Goal: Task Accomplishment & Management: Use online tool/utility

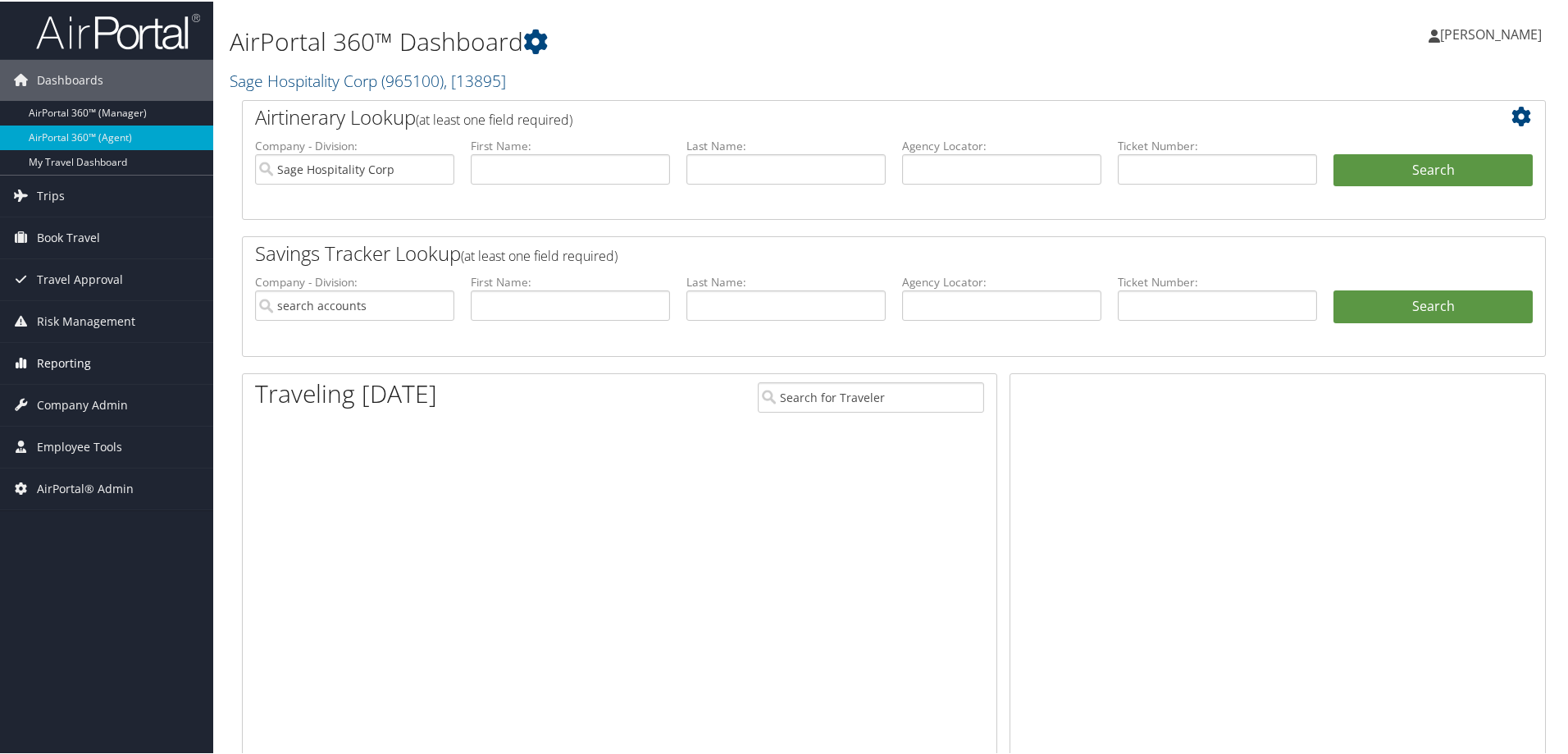
type input "Sage Hospitality Corp"
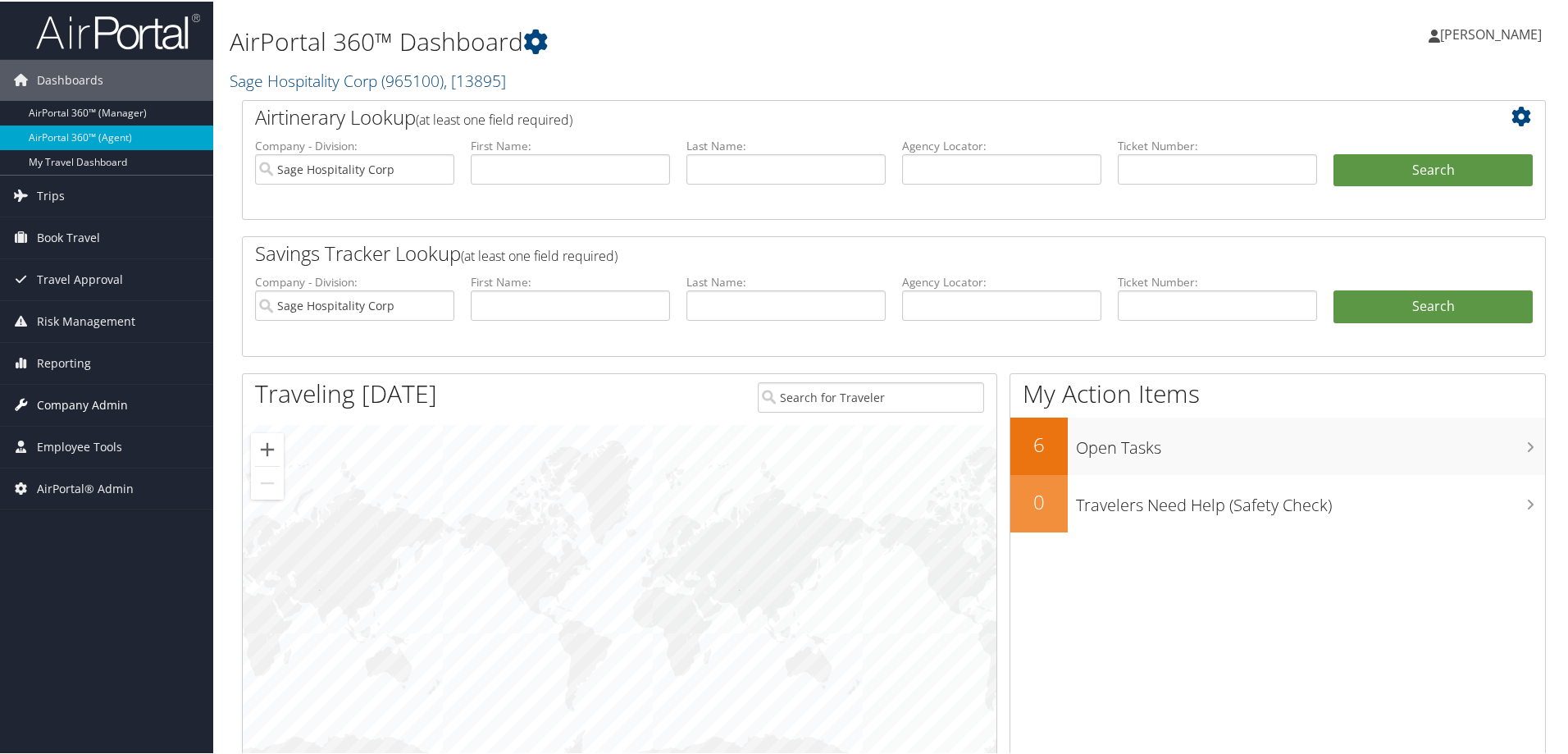
click at [80, 405] on span "Company Admin" at bounding box center [82, 404] width 91 height 41
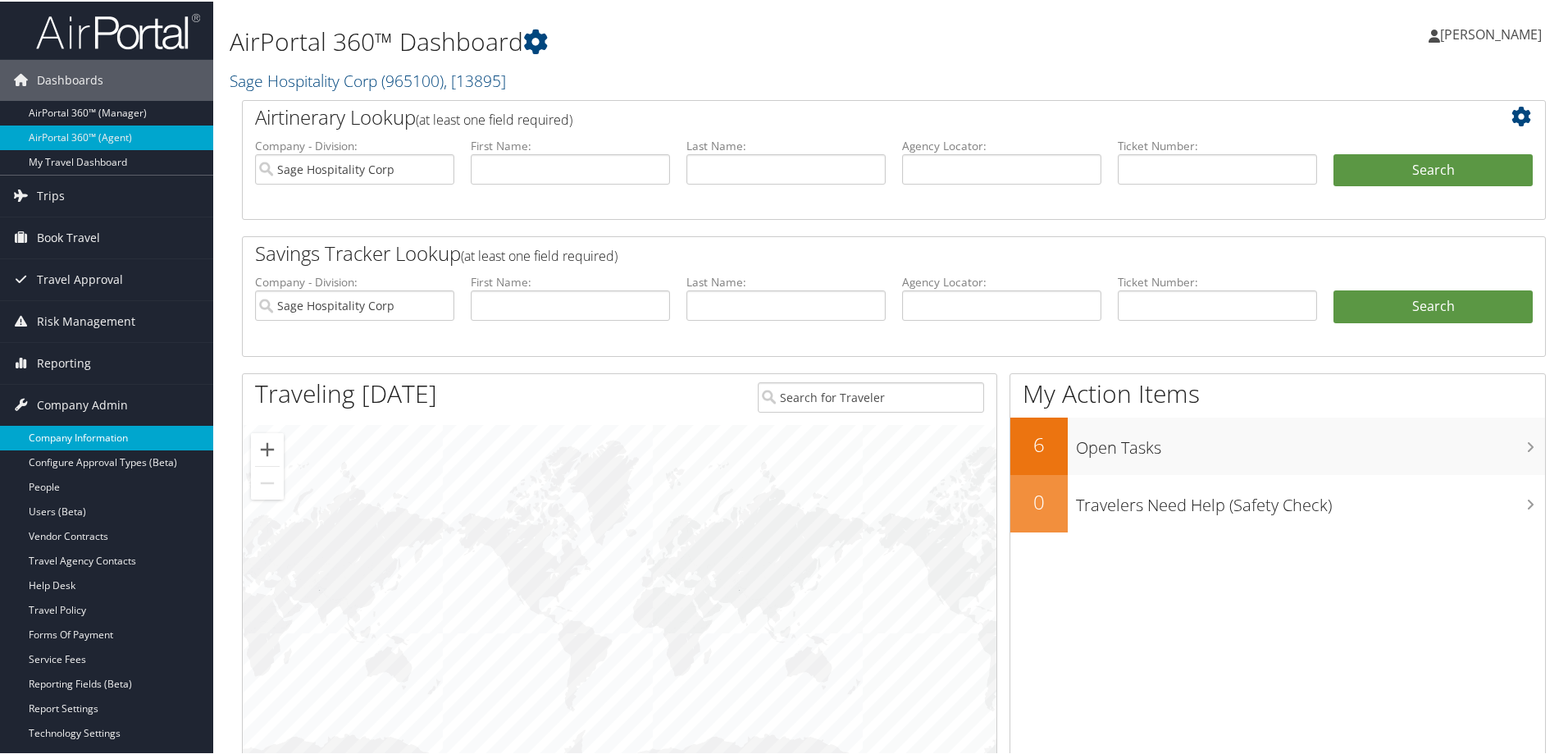
click at [80, 439] on link "Company Information" at bounding box center [107, 436] width 214 height 25
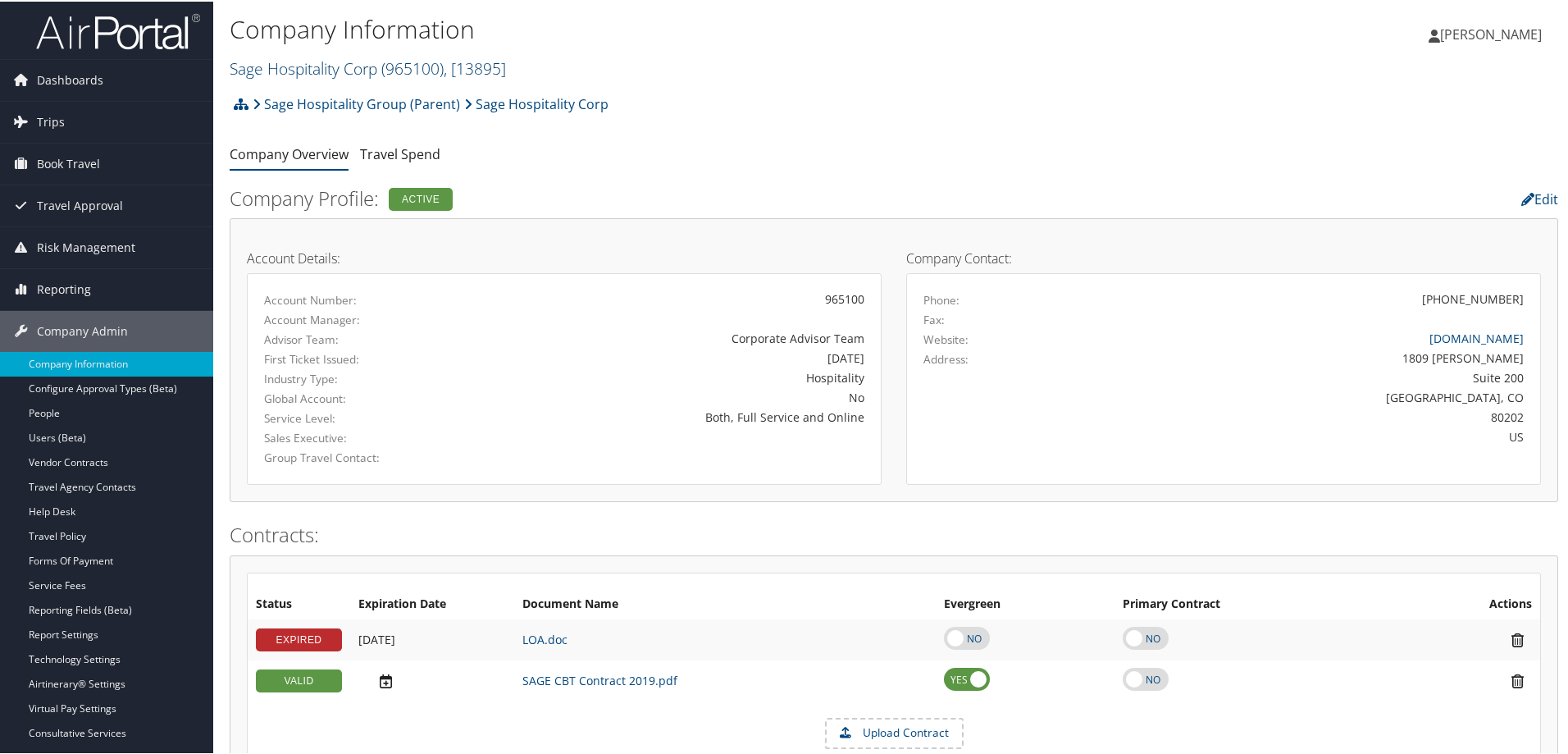
click at [305, 67] on link "Sage Hospitality Corp ( 965100 ) , [ 13895 ]" at bounding box center [368, 67] width 277 height 22
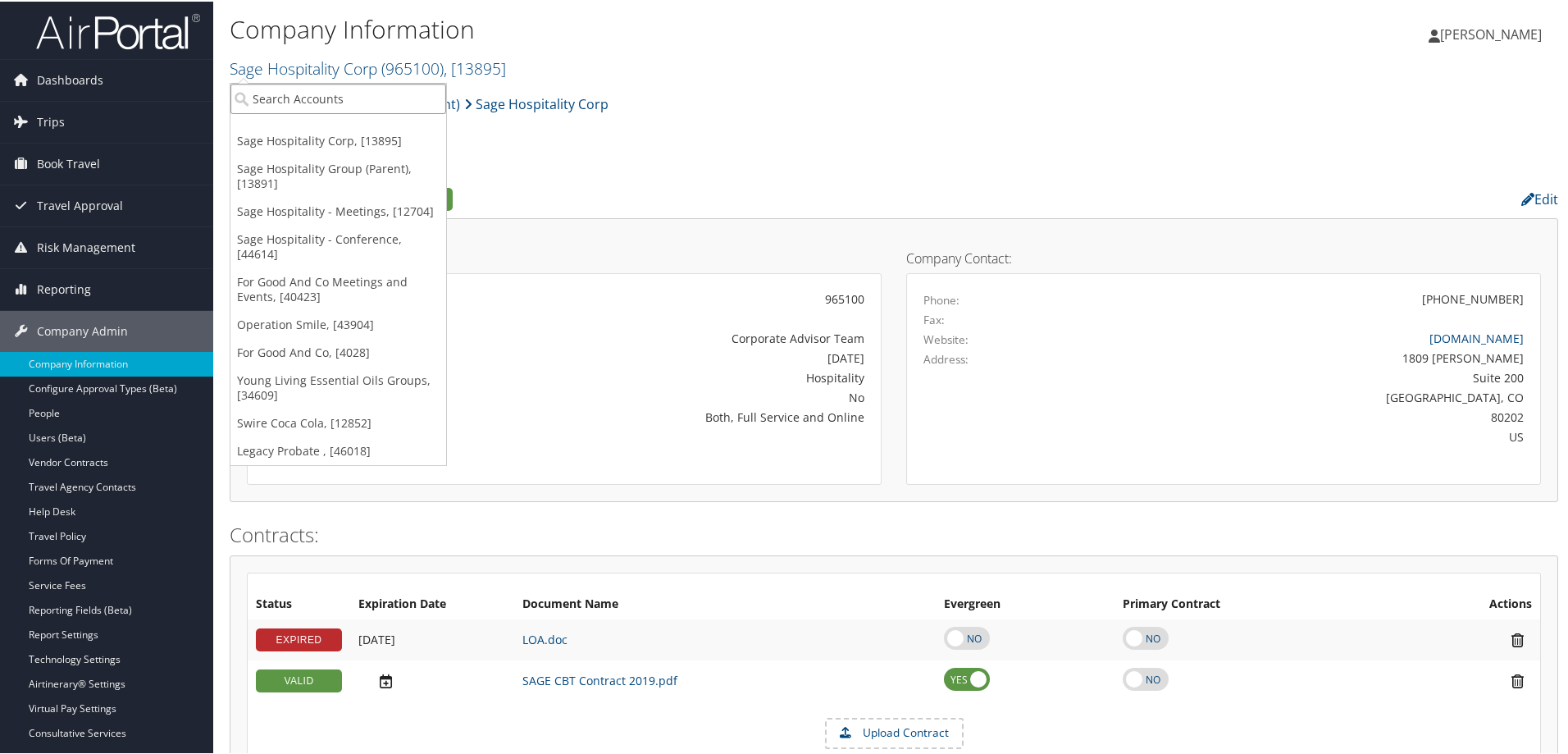
click at [292, 96] on input "search" at bounding box center [338, 97] width 215 height 31
type input "oper"
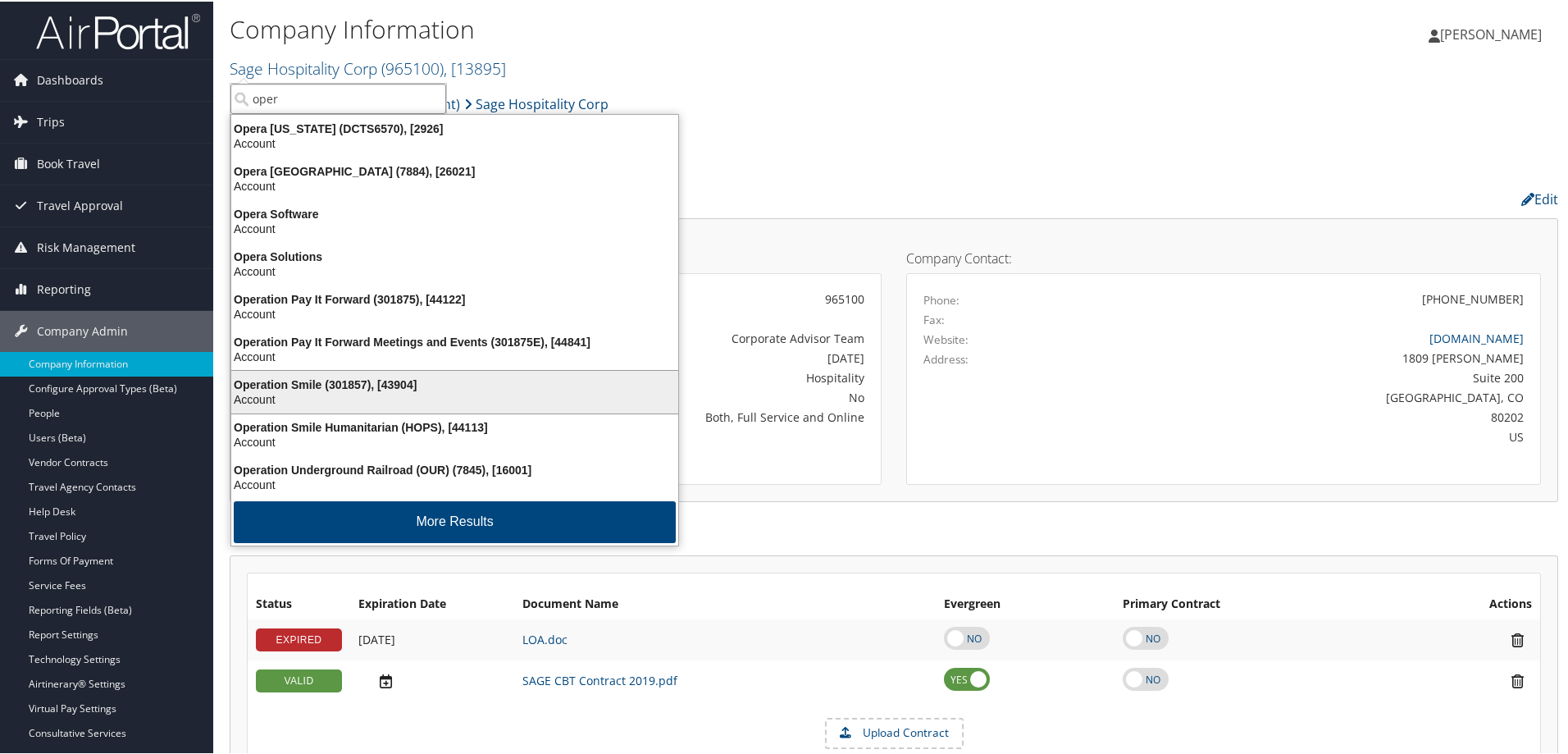
click at [347, 377] on div "Operation Smile (301857), [43904]" at bounding box center [454, 383] width 467 height 15
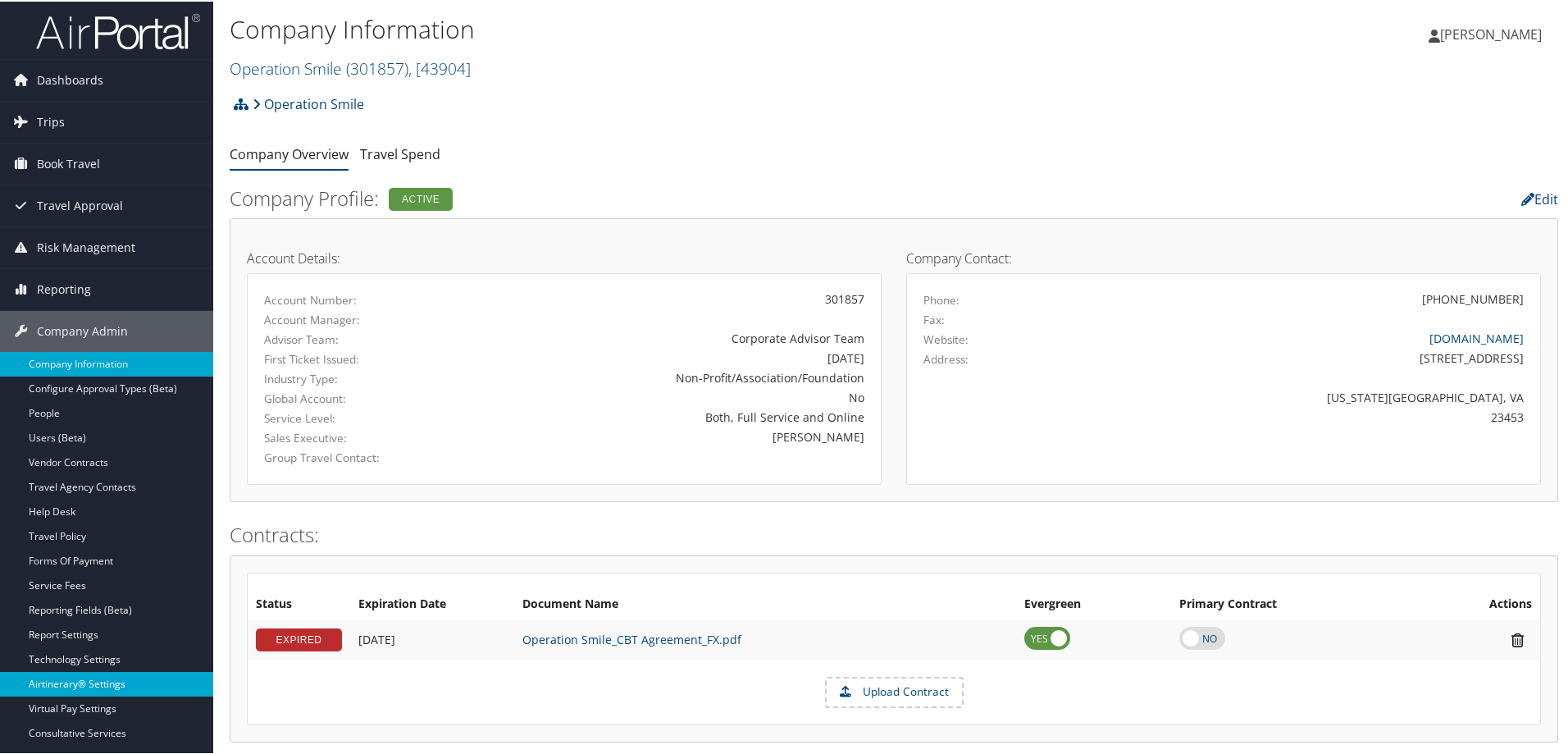
click at [76, 679] on link "Airtinerary® Settings" at bounding box center [107, 682] width 214 height 25
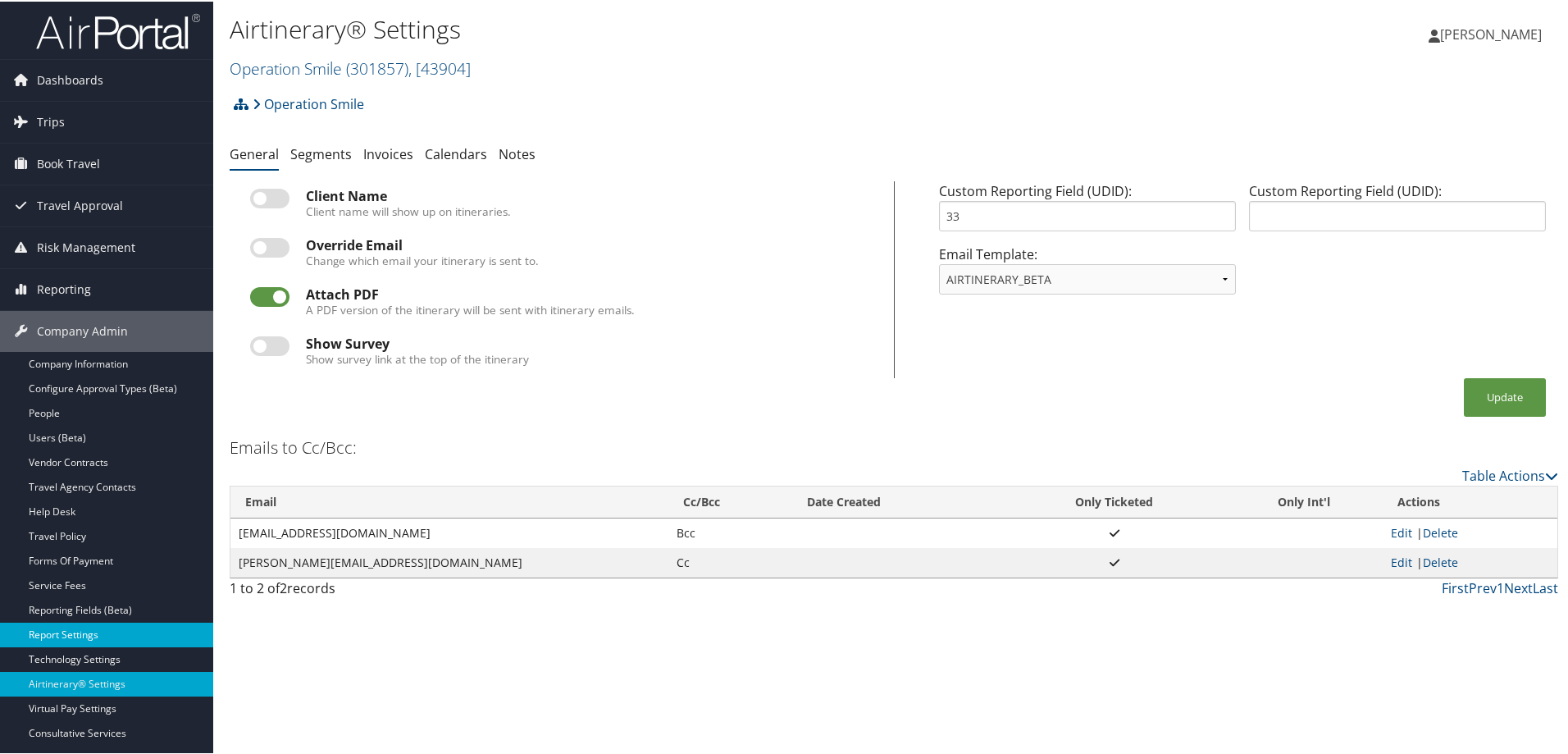
click at [77, 632] on link "Report Settings" at bounding box center [107, 633] width 214 height 25
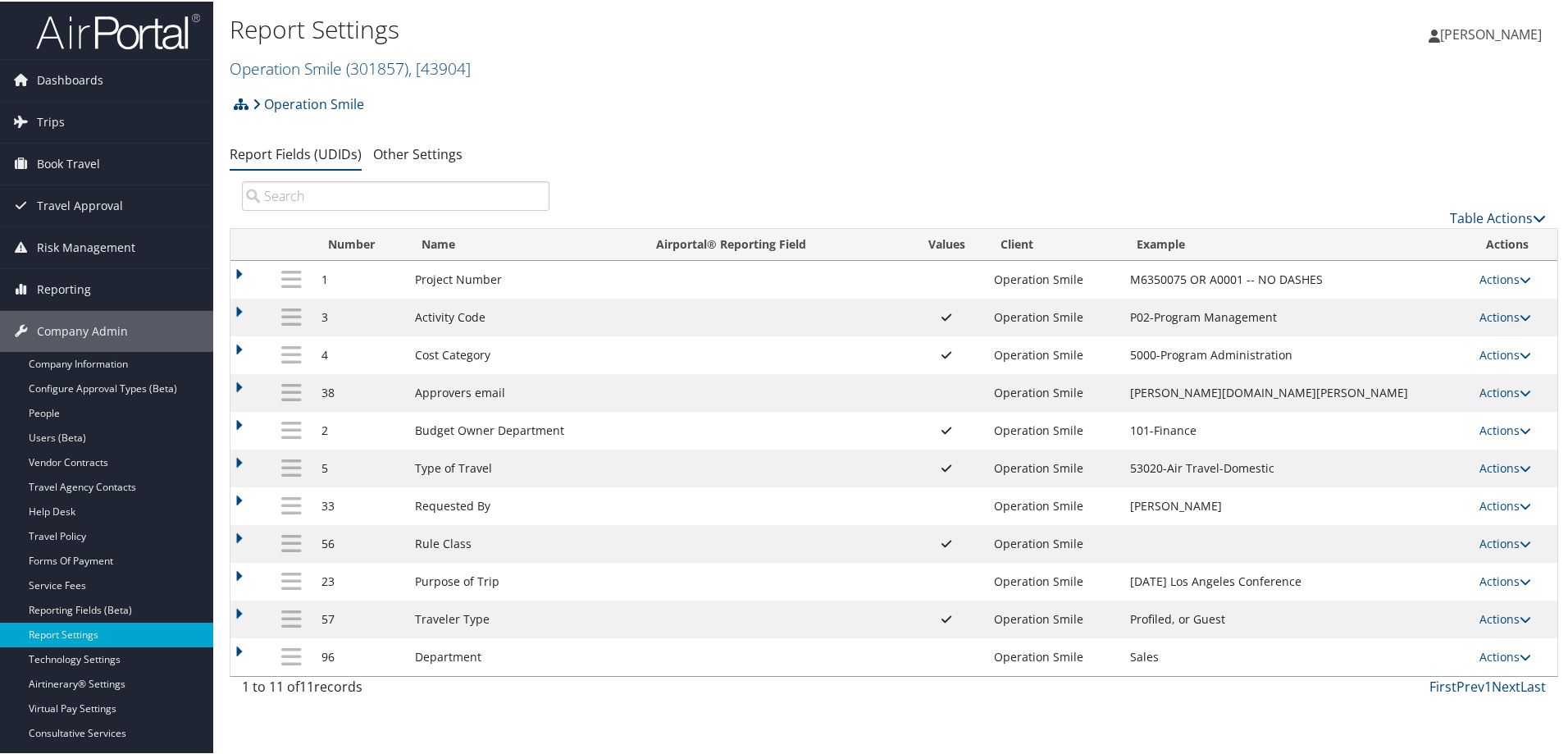
click at [239, 384] on td at bounding box center [250, 391] width 39 height 38
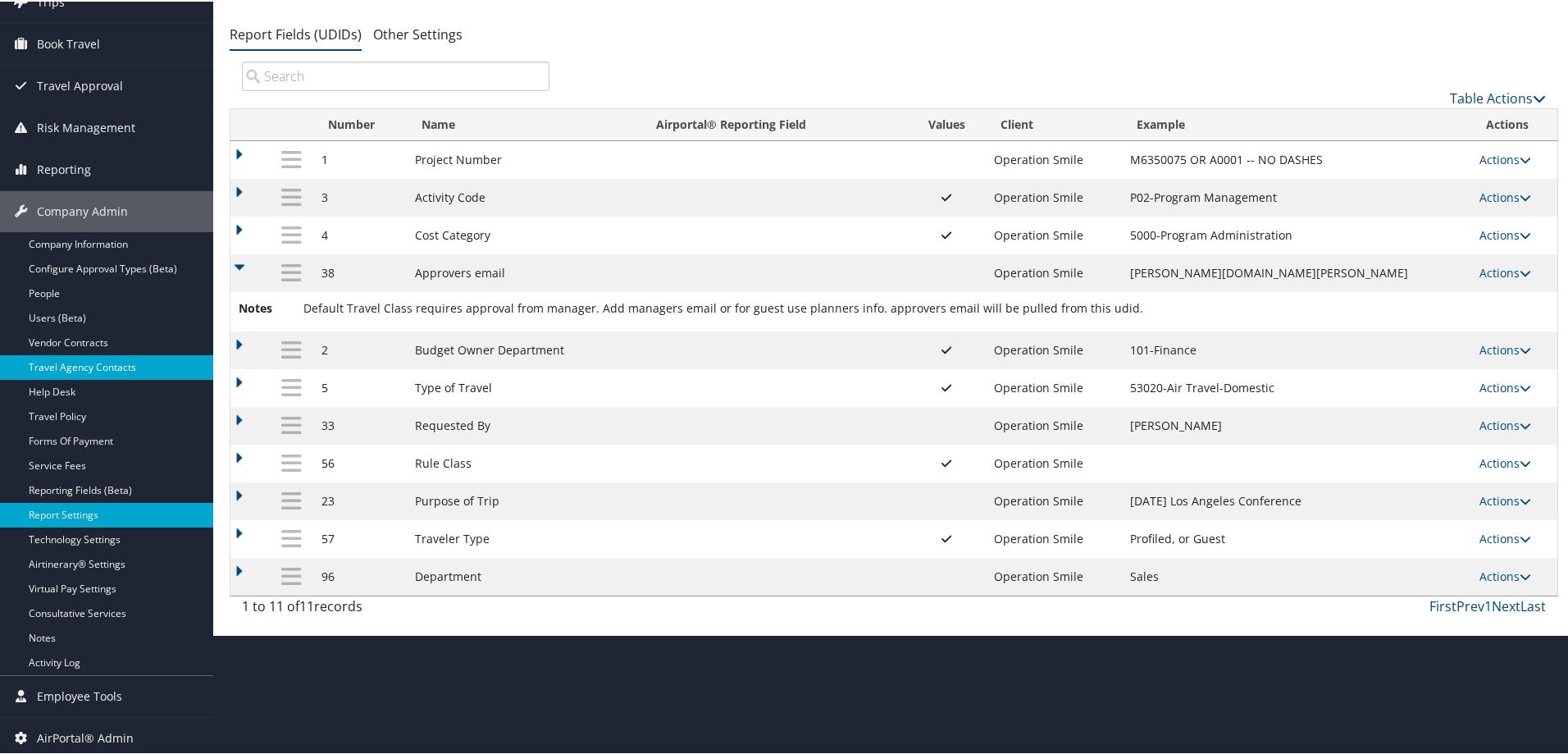
scroll to position [123, 0]
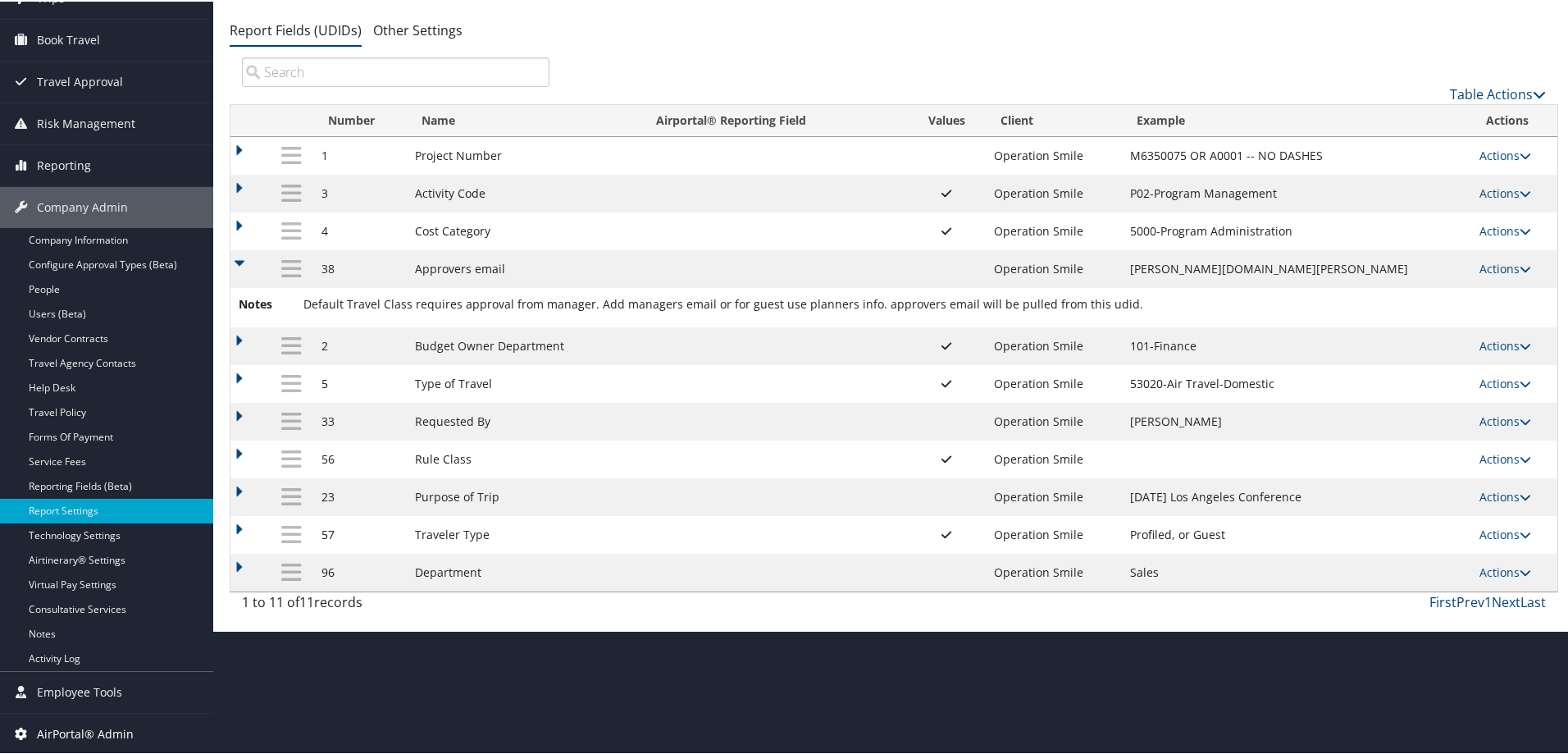
click at [95, 725] on span "AirPortal® Admin" at bounding box center [85, 732] width 97 height 41
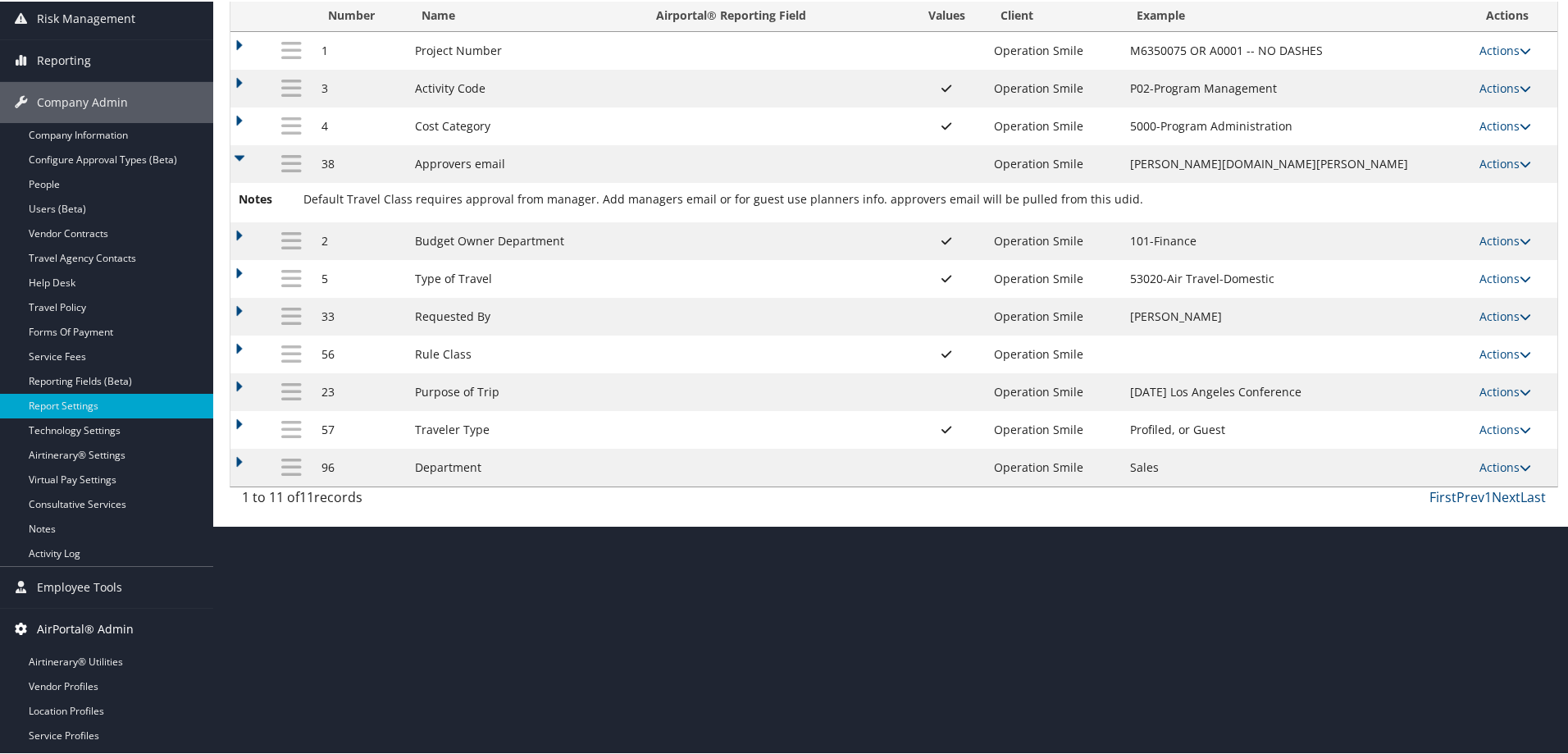
scroll to position [247, 0]
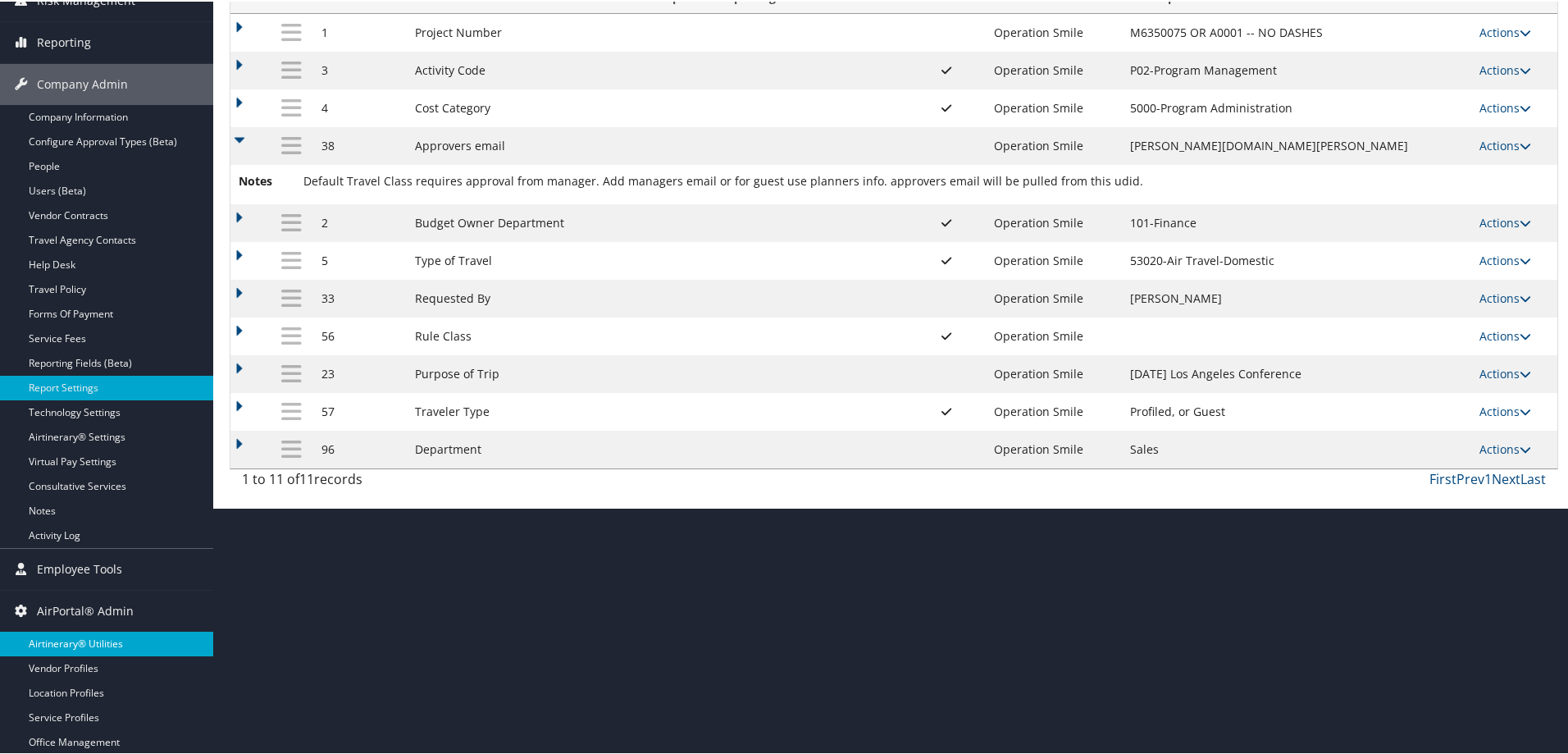
click at [95, 644] on link "Airtinerary® Utilities" at bounding box center [107, 643] width 214 height 25
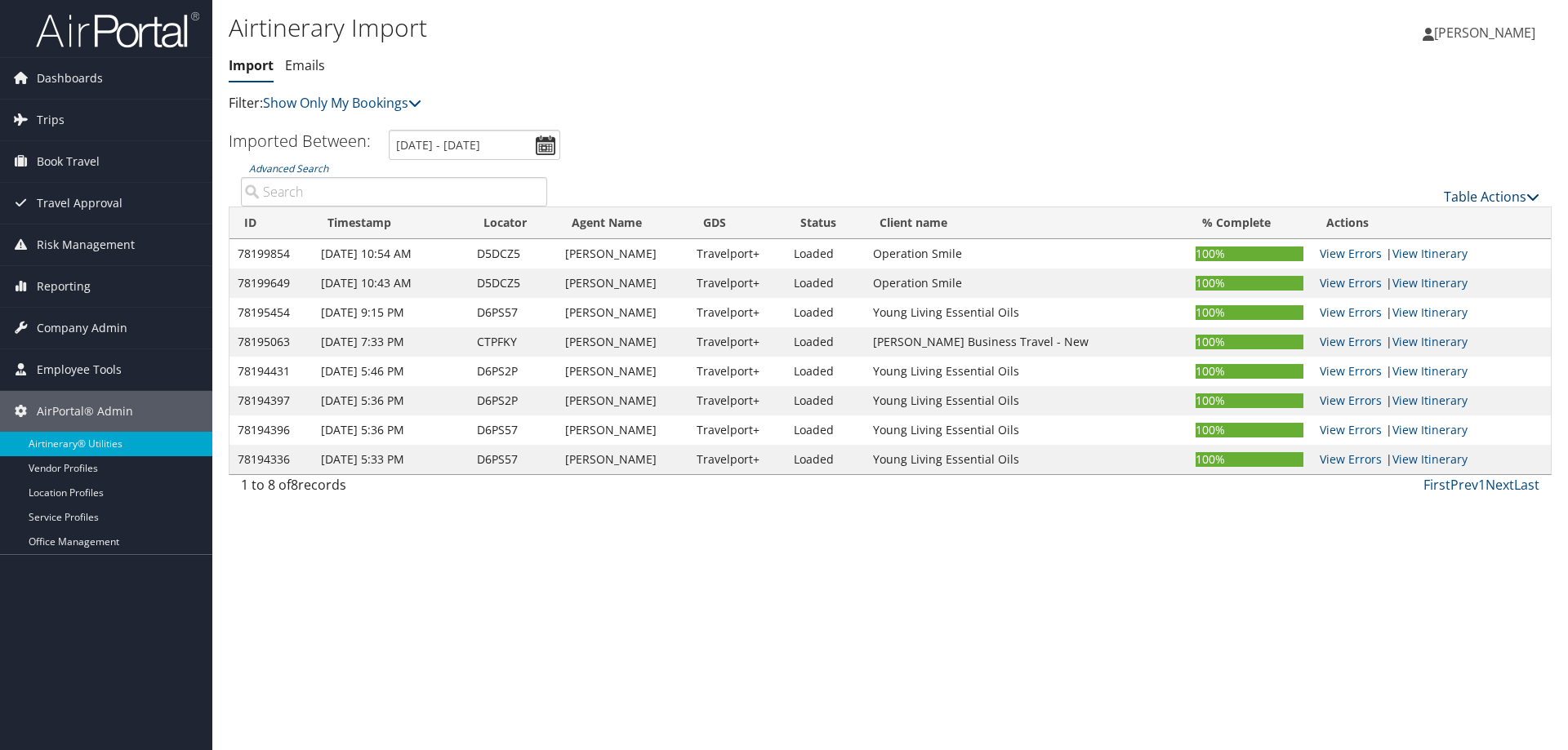
click at [1468, 194] on link "Table Actions" at bounding box center [1491, 196] width 96 height 18
click at [1388, 248] on link "Import Itinerary" at bounding box center [1436, 250] width 214 height 28
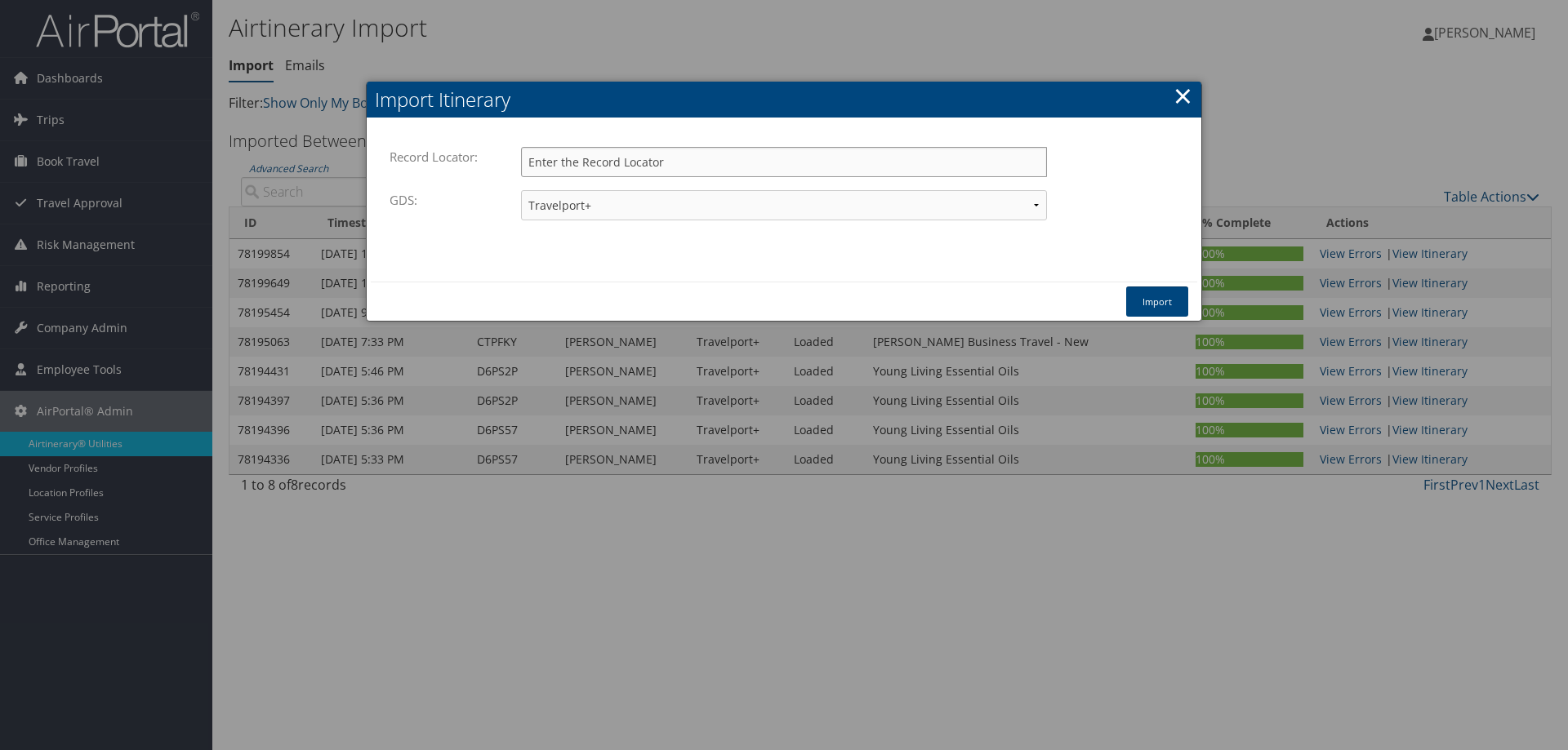
paste input "d94d0k"
type input "d94d0k"
click at [1152, 304] on button "Import" at bounding box center [1157, 301] width 62 height 30
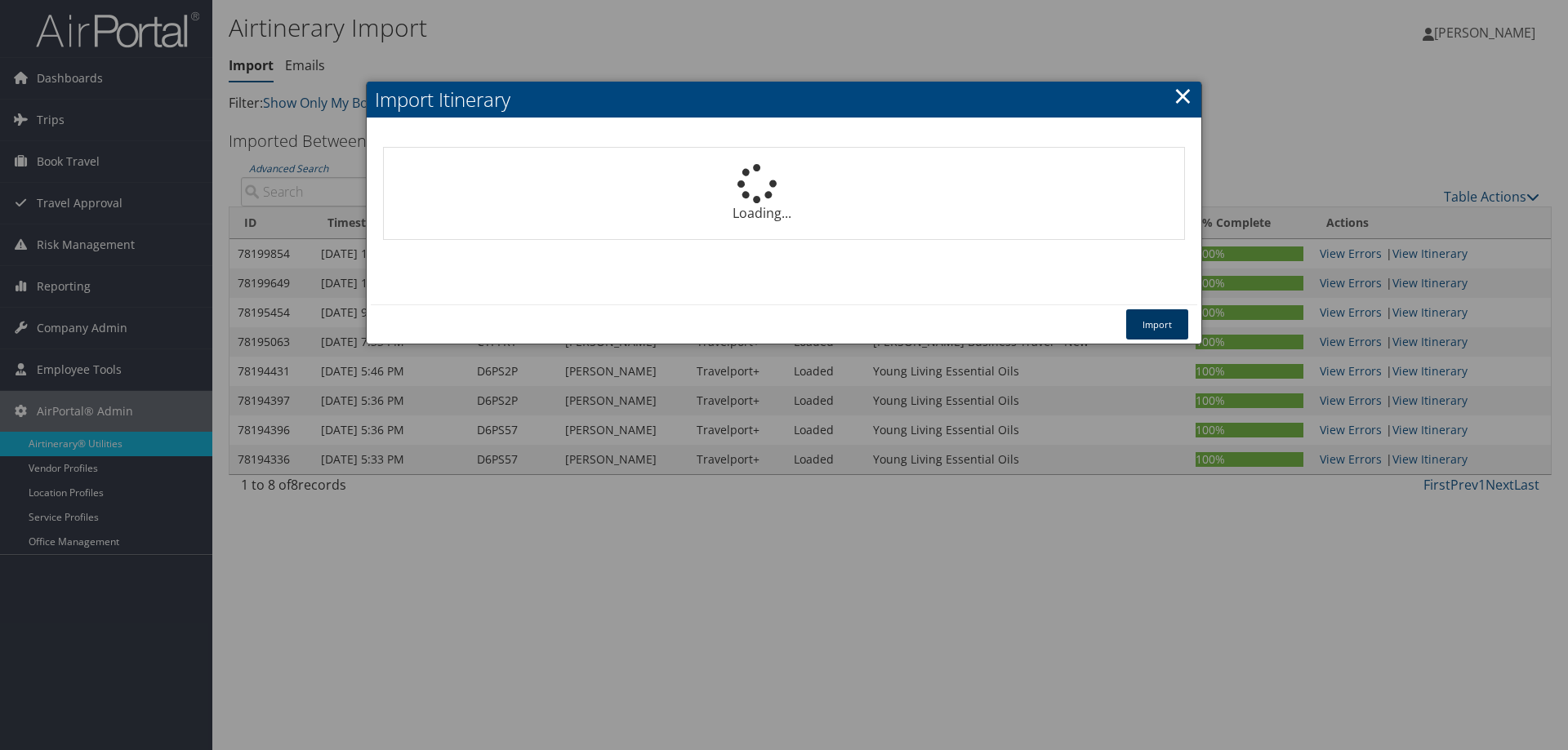
select select "1P"
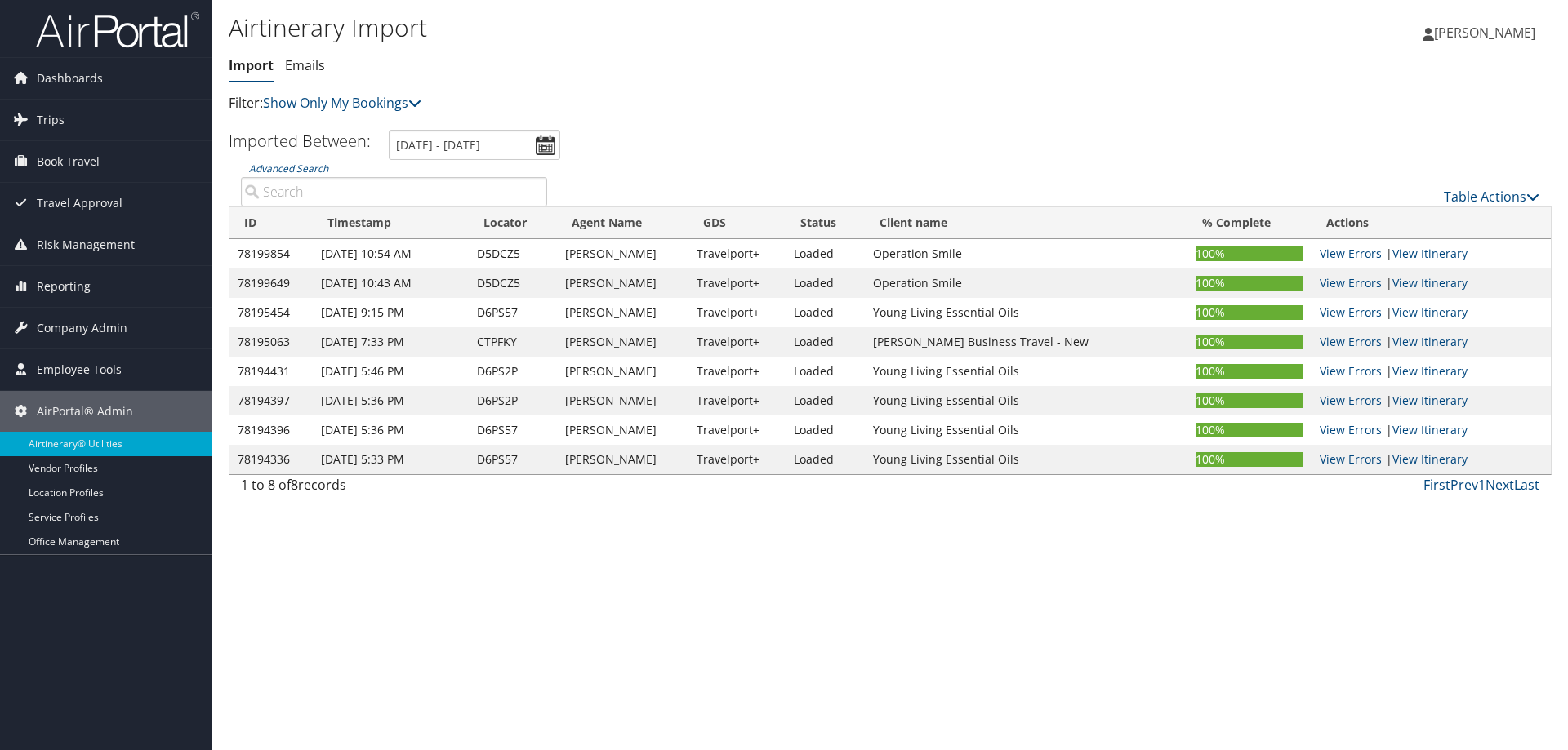
click at [308, 191] on input "Advanced Search" at bounding box center [393, 192] width 306 height 30
paste input "d94d0k"
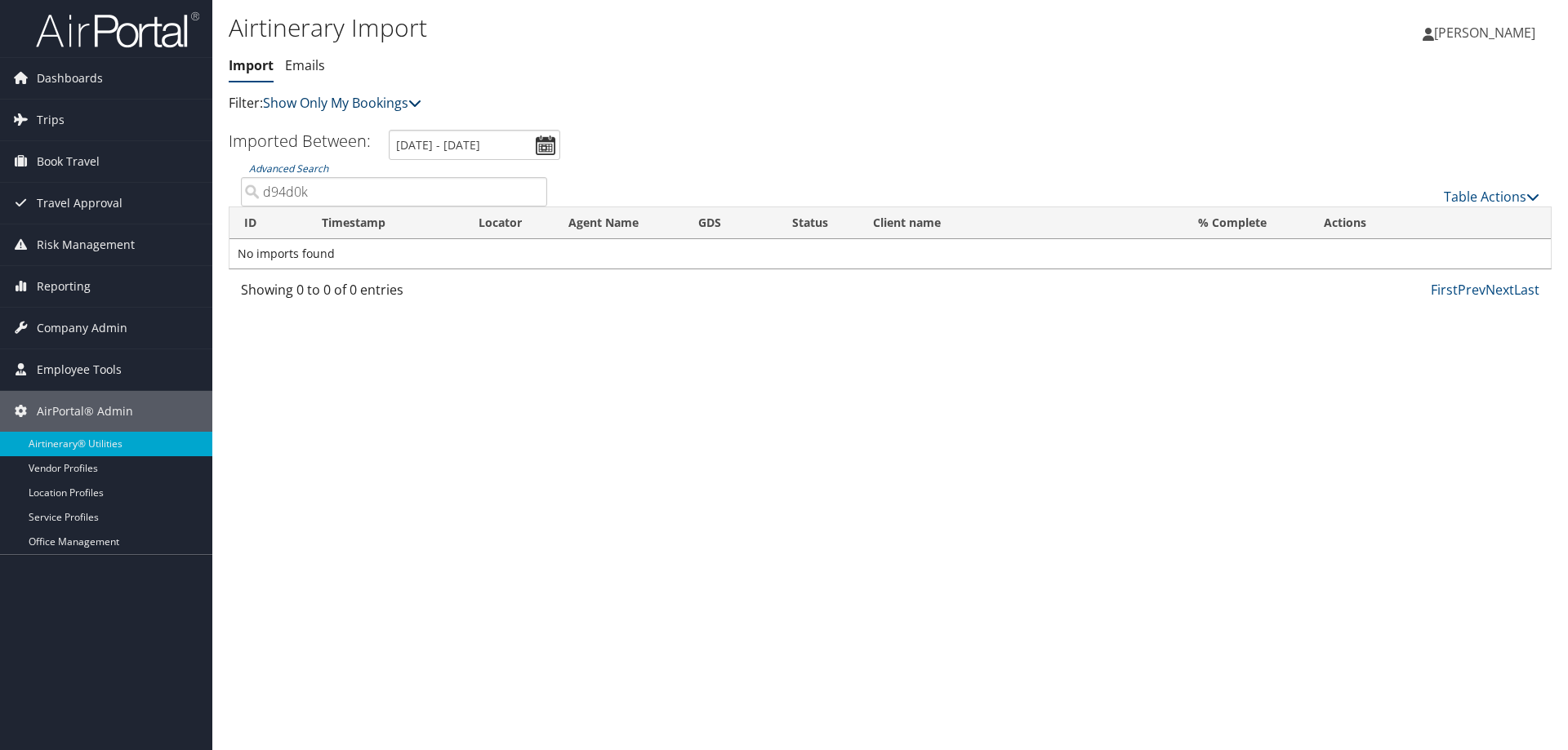
type input "d94d0k"
click at [382, 102] on link "Show Only My Bookings" at bounding box center [343, 103] width 159 height 18
click at [377, 121] on link "Show My TMC Bookings" at bounding box center [374, 128] width 214 height 28
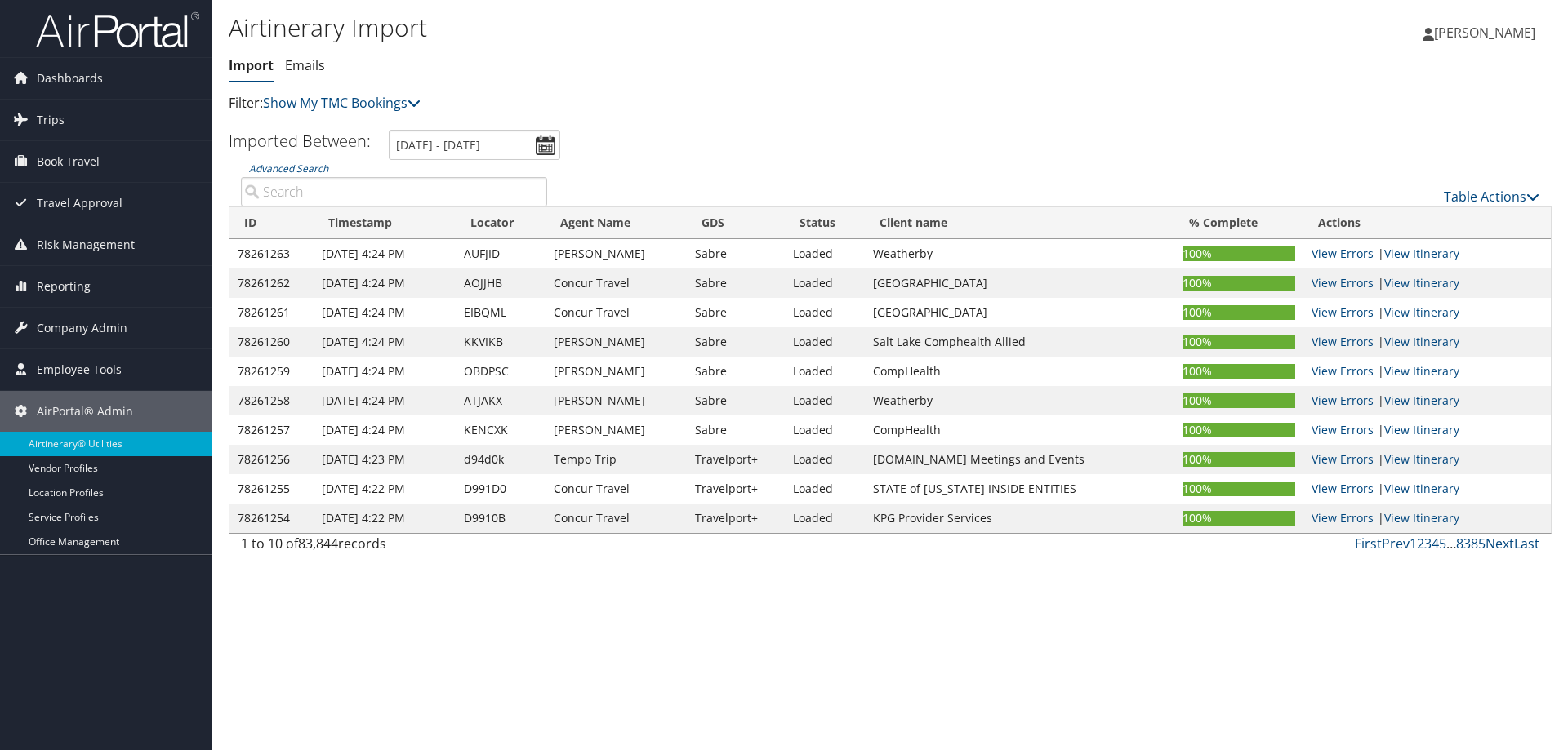
click at [334, 193] on input "Advanced Search" at bounding box center [393, 192] width 306 height 30
paste input "d94d0k"
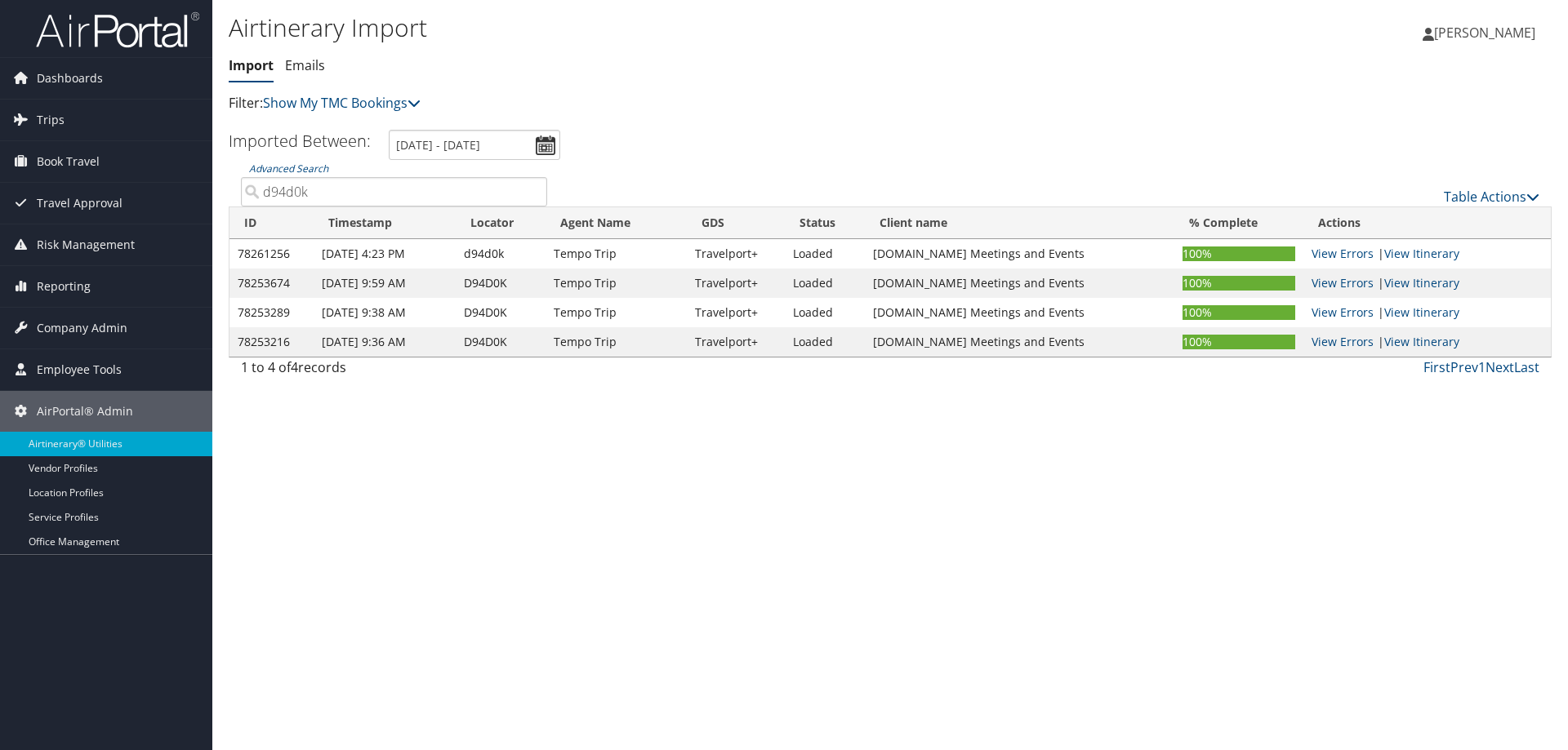
type input "d94d0k"
